Goal: Information Seeking & Learning: Check status

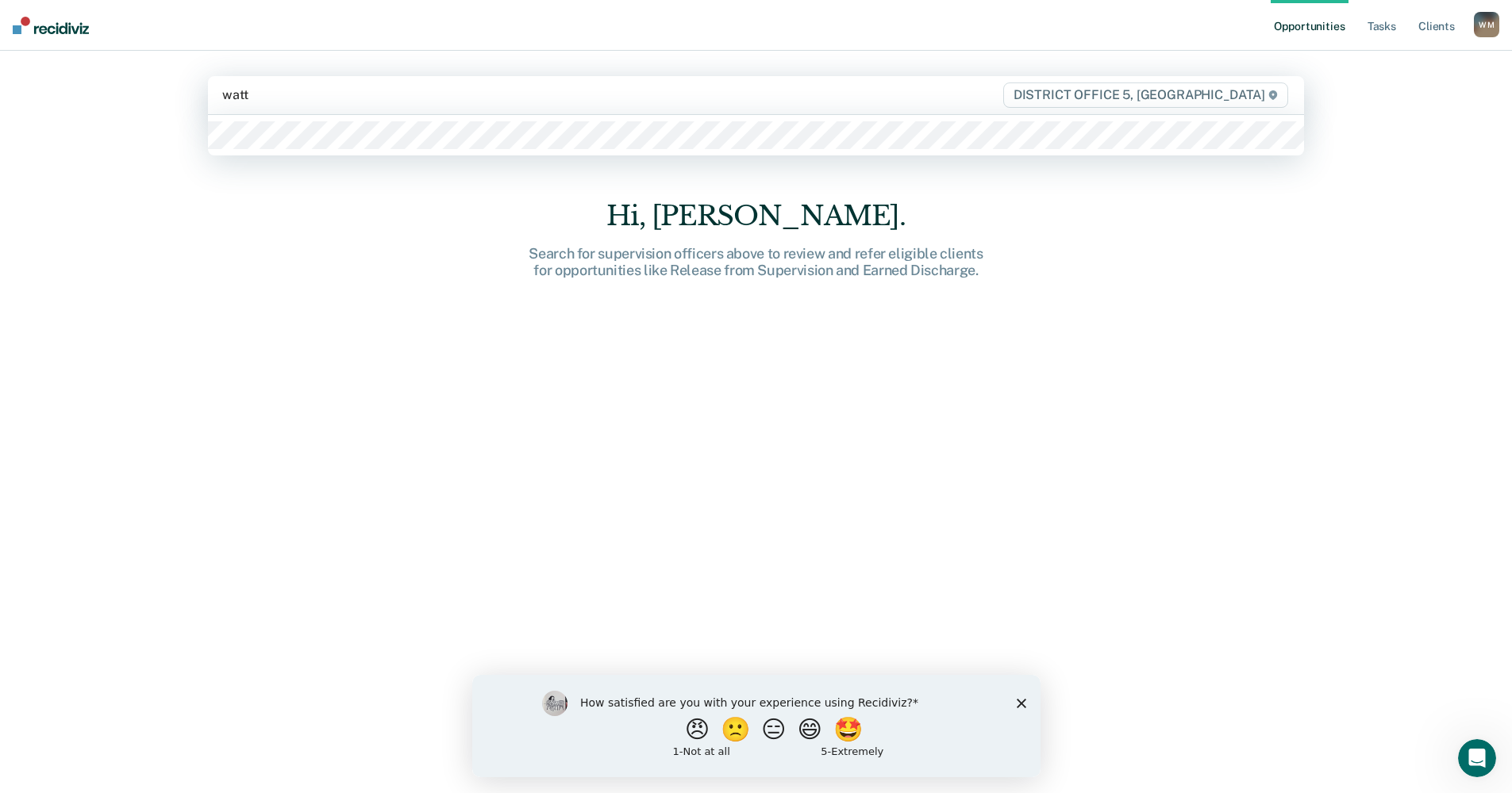
type input "[PERSON_NAME]"
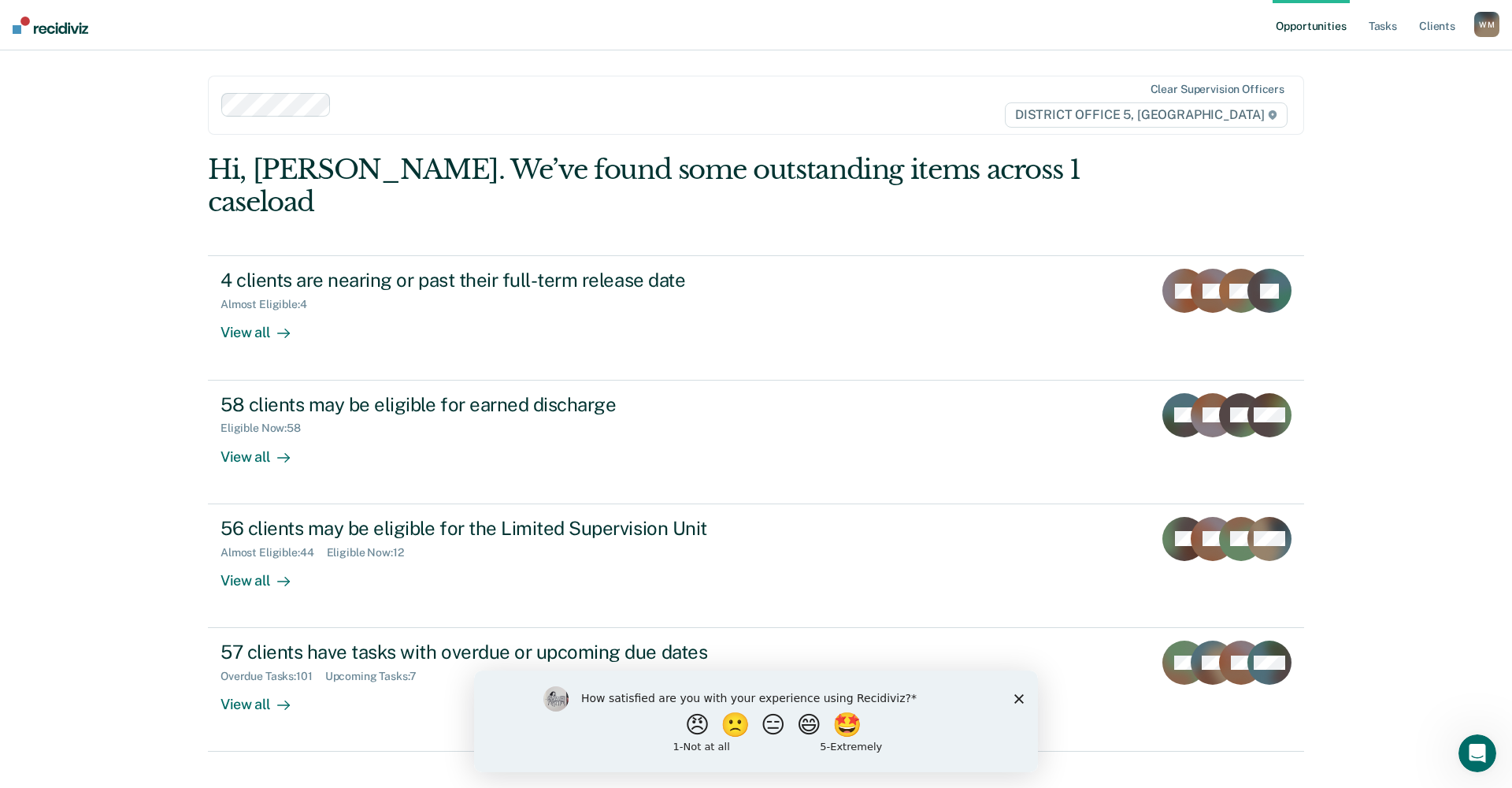
click at [1018, 697] on icon "Close survey" at bounding box center [1019, 698] width 10 height 10
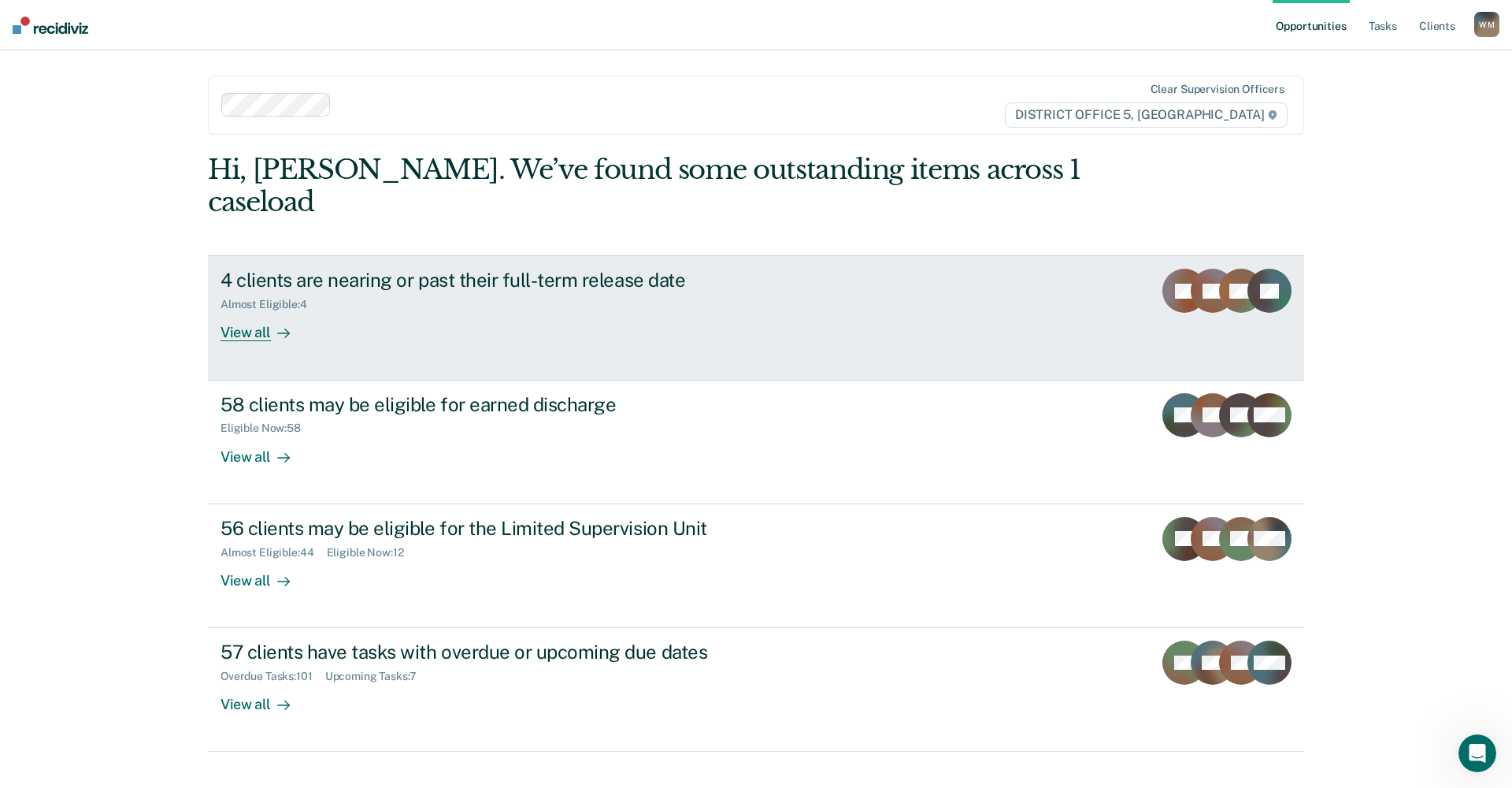
click at [242, 312] on div "View all" at bounding box center [265, 326] width 88 height 30
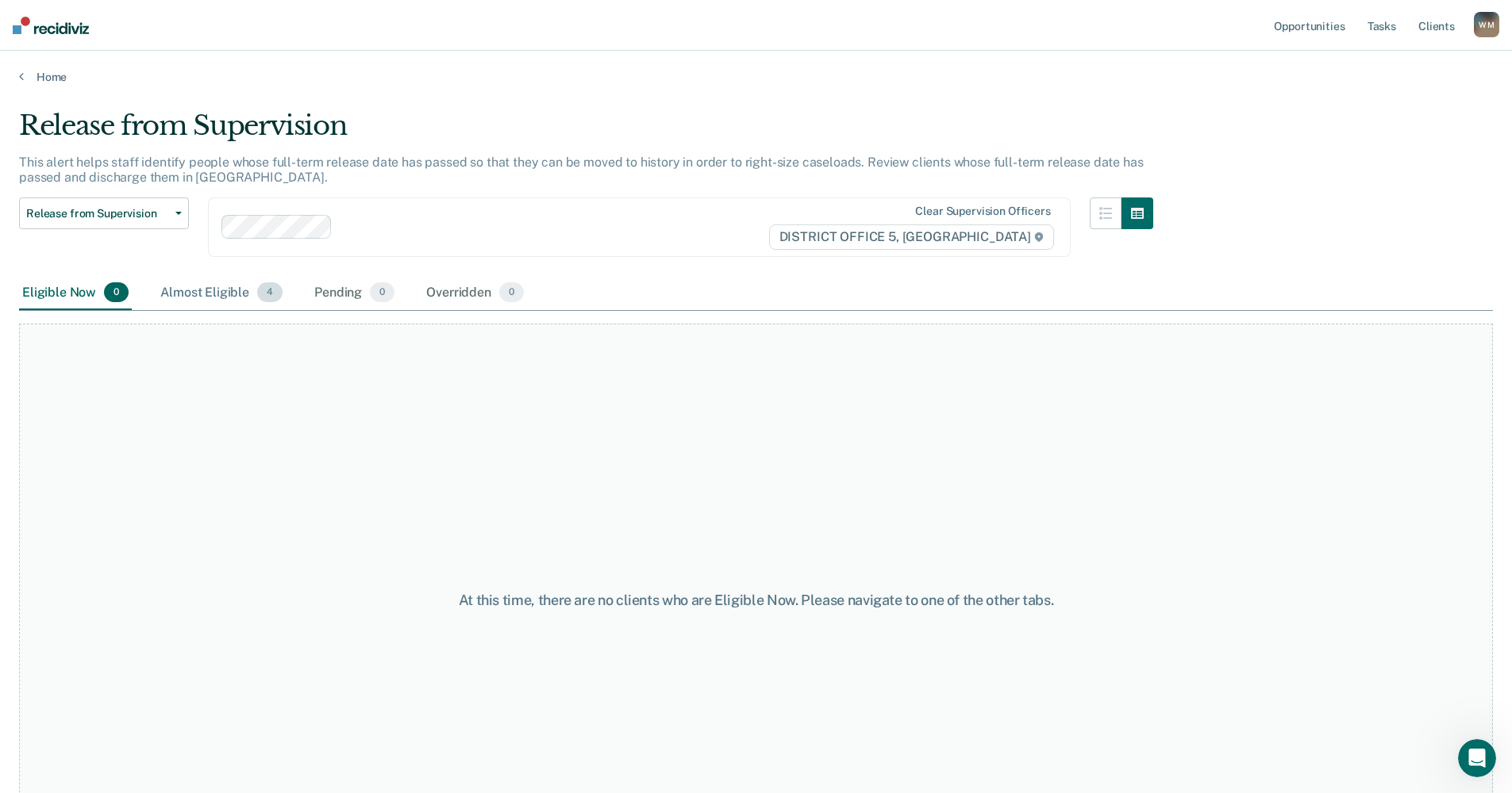
click at [238, 293] on div "Almost Eligible 4" at bounding box center [221, 294] width 128 height 35
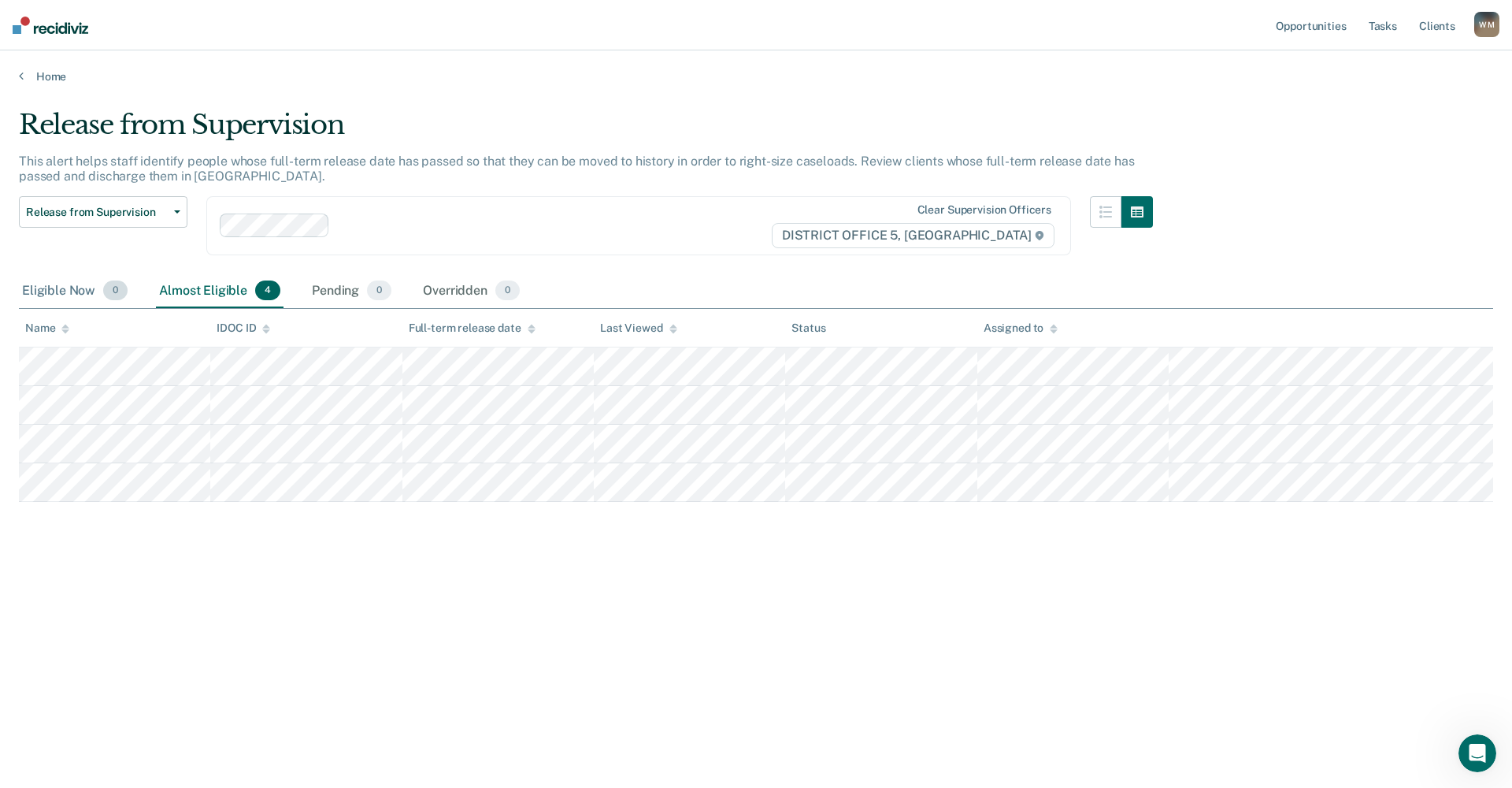
click at [66, 287] on div "Eligible Now 0" at bounding box center [74, 292] width 112 height 35
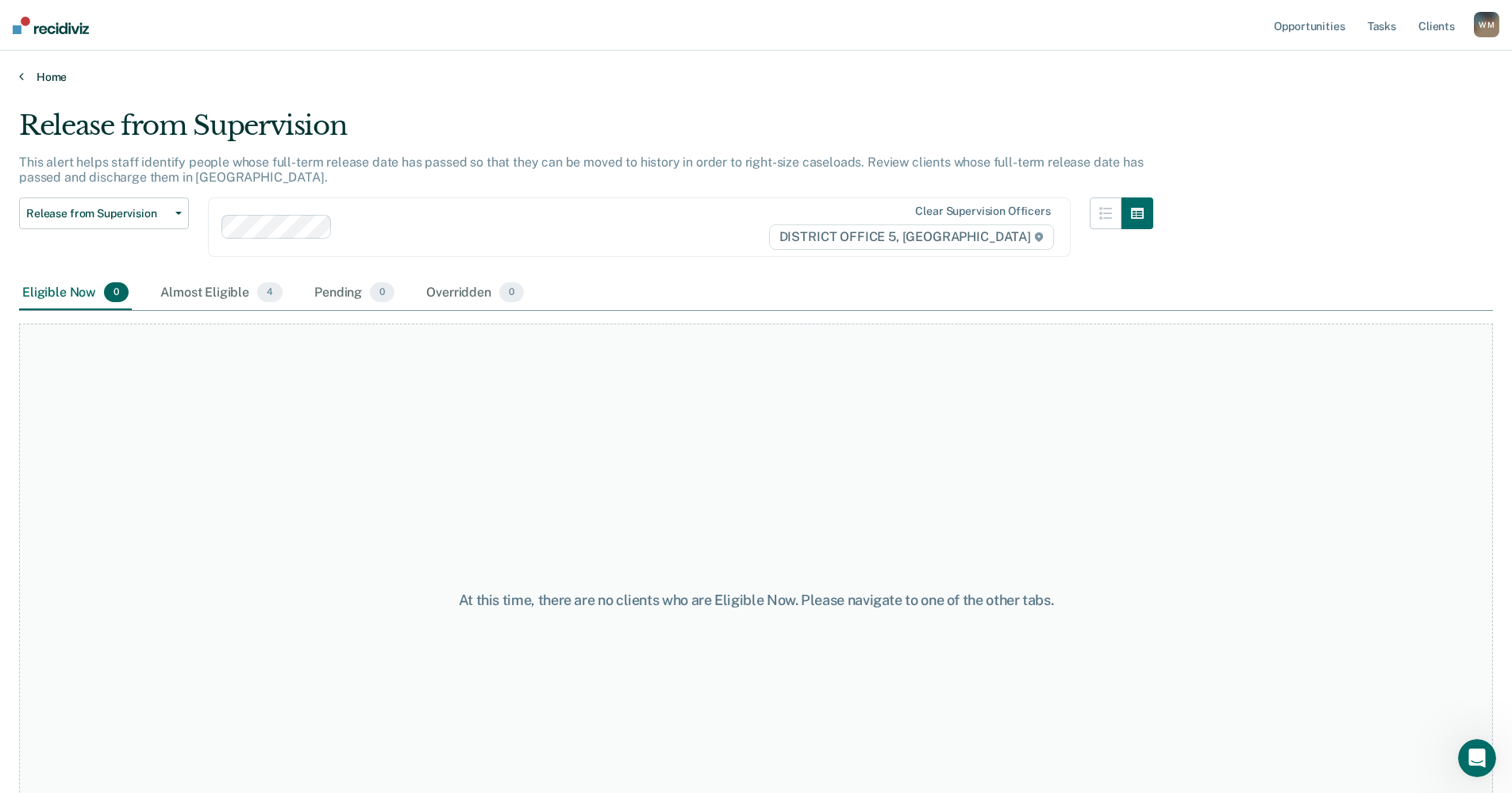
click at [20, 82] on icon at bounding box center [21, 76] width 4 height 13
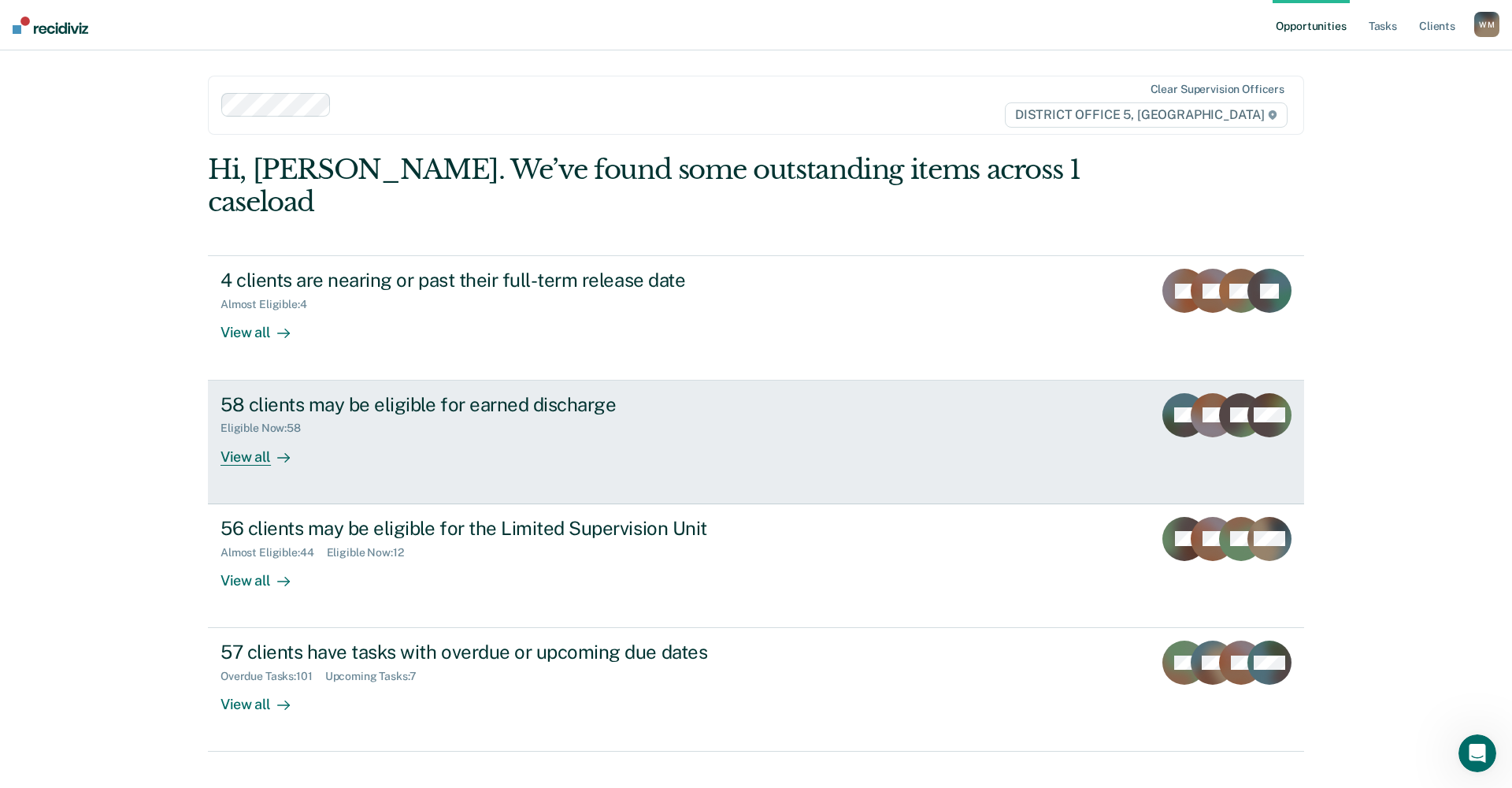
click at [249, 435] on div "View all" at bounding box center [265, 449] width 88 height 30
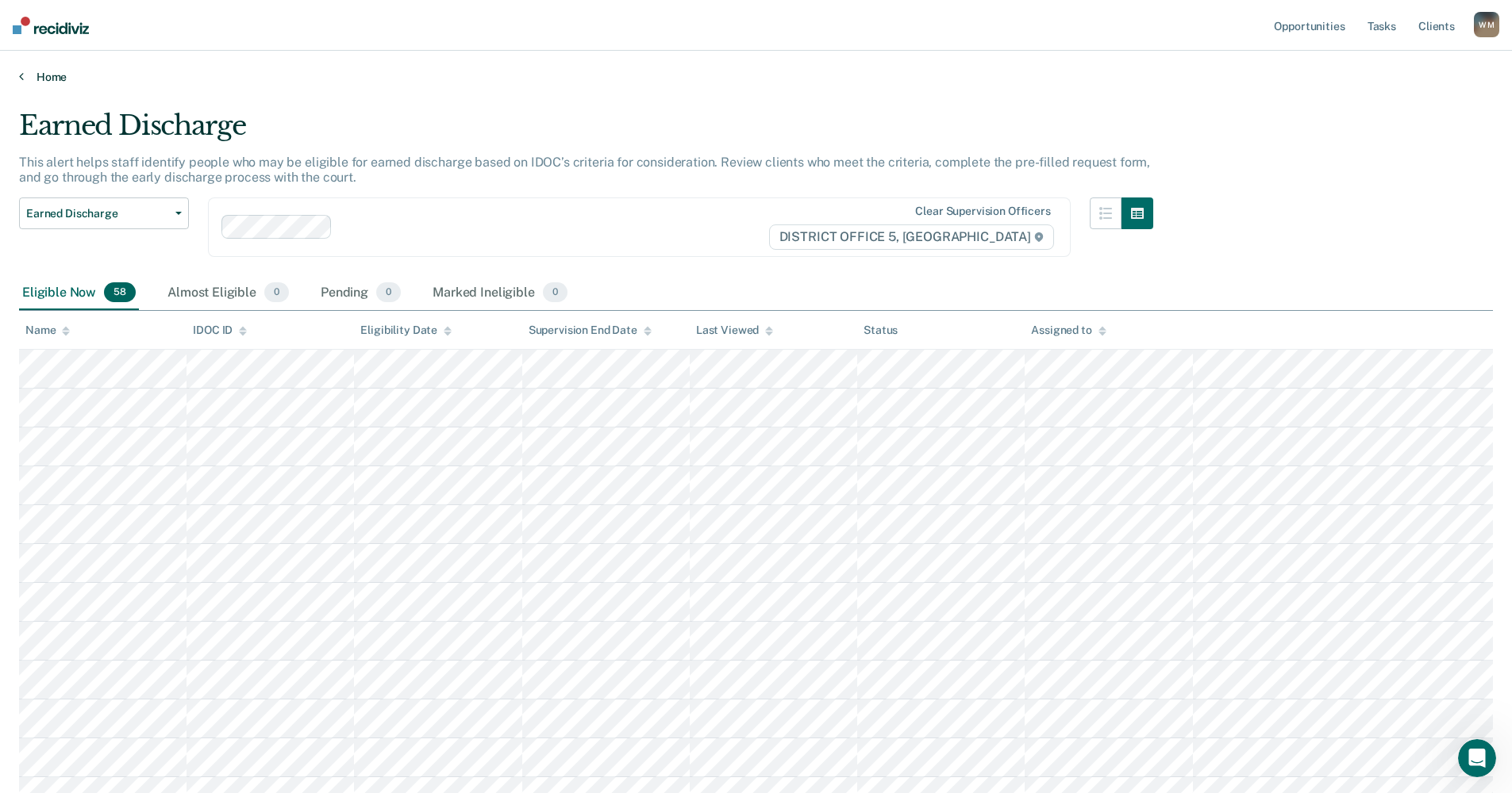
click at [22, 72] on icon at bounding box center [21, 76] width 4 height 13
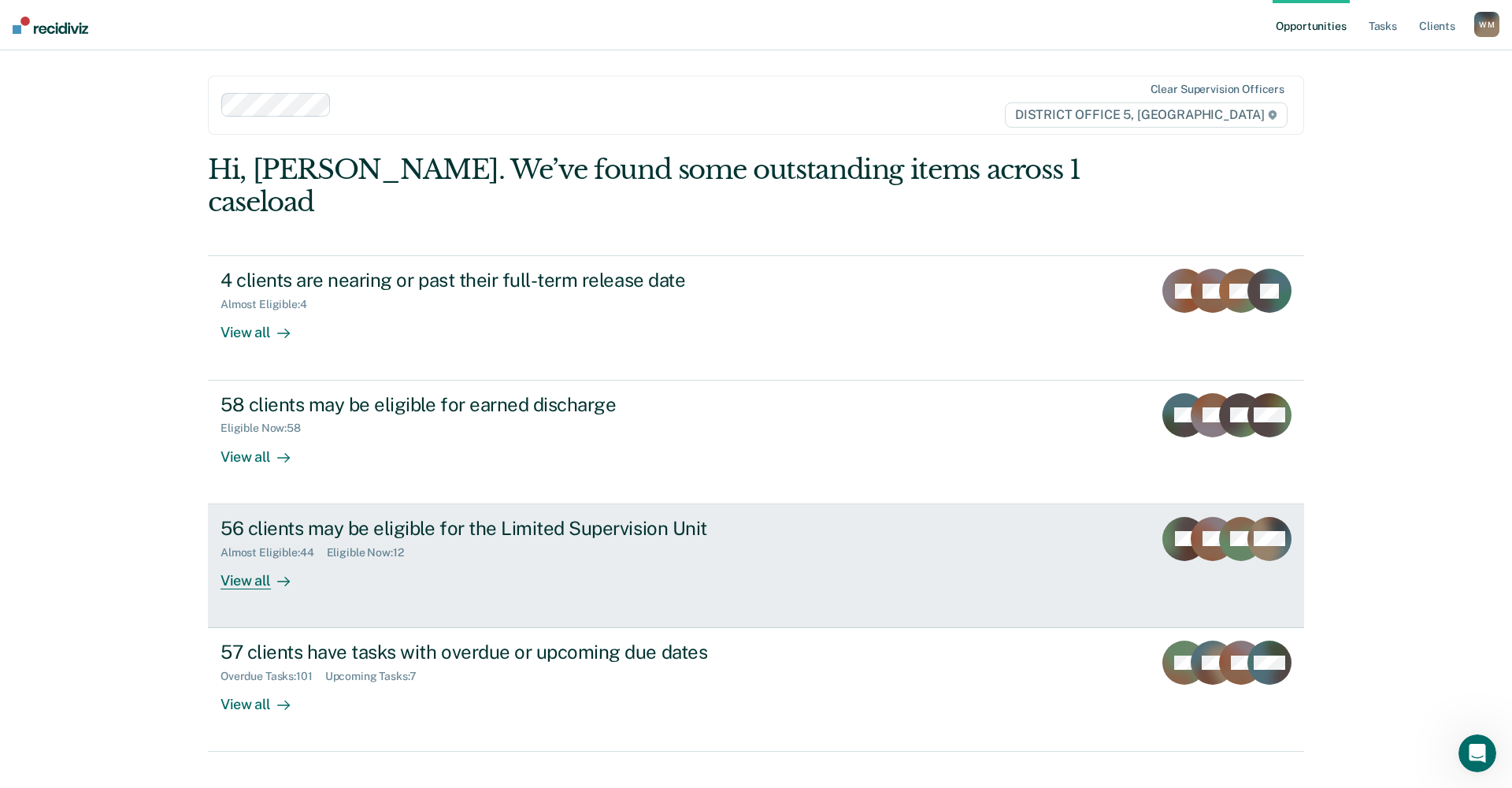
click at [242, 559] on div "View all" at bounding box center [265, 573] width 88 height 30
